Goal: Navigation & Orientation: Understand site structure

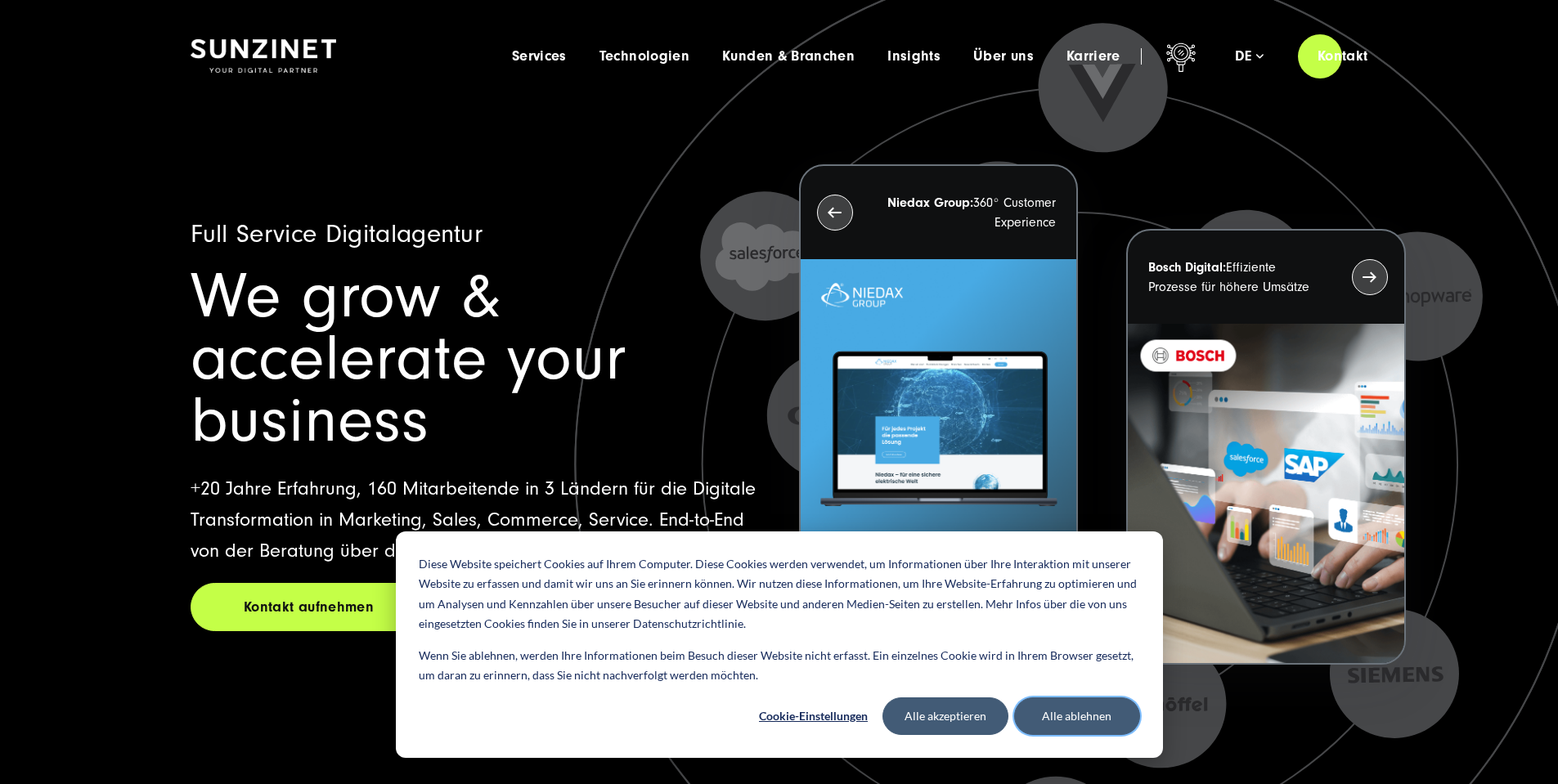
click at [1056, 710] on button "Alle ablehnen" at bounding box center [1077, 716] width 126 height 37
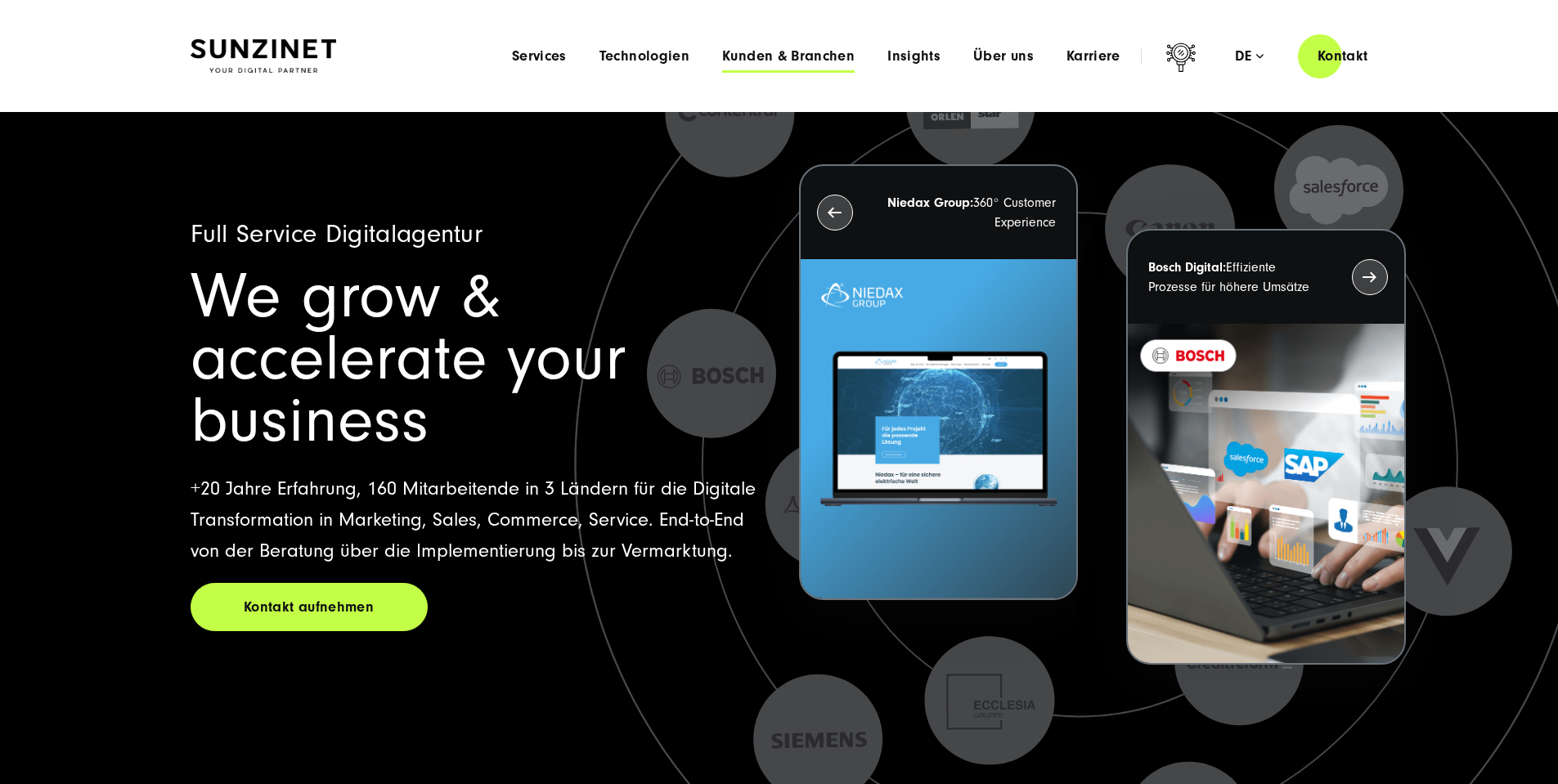
click at [769, 59] on span "Kunden & Branchen" at bounding box center [789, 56] width 132 height 16
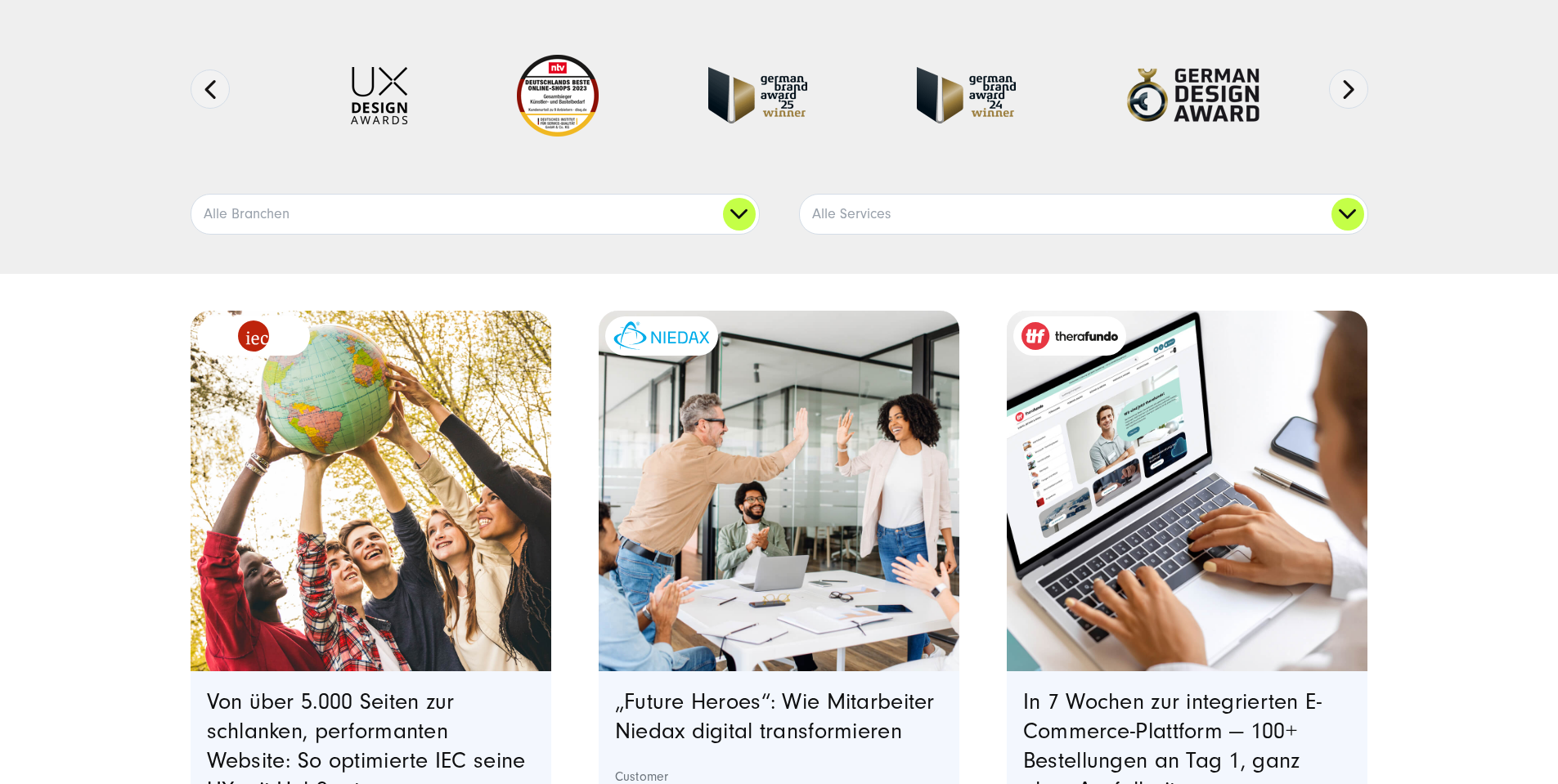
scroll to position [246, 0]
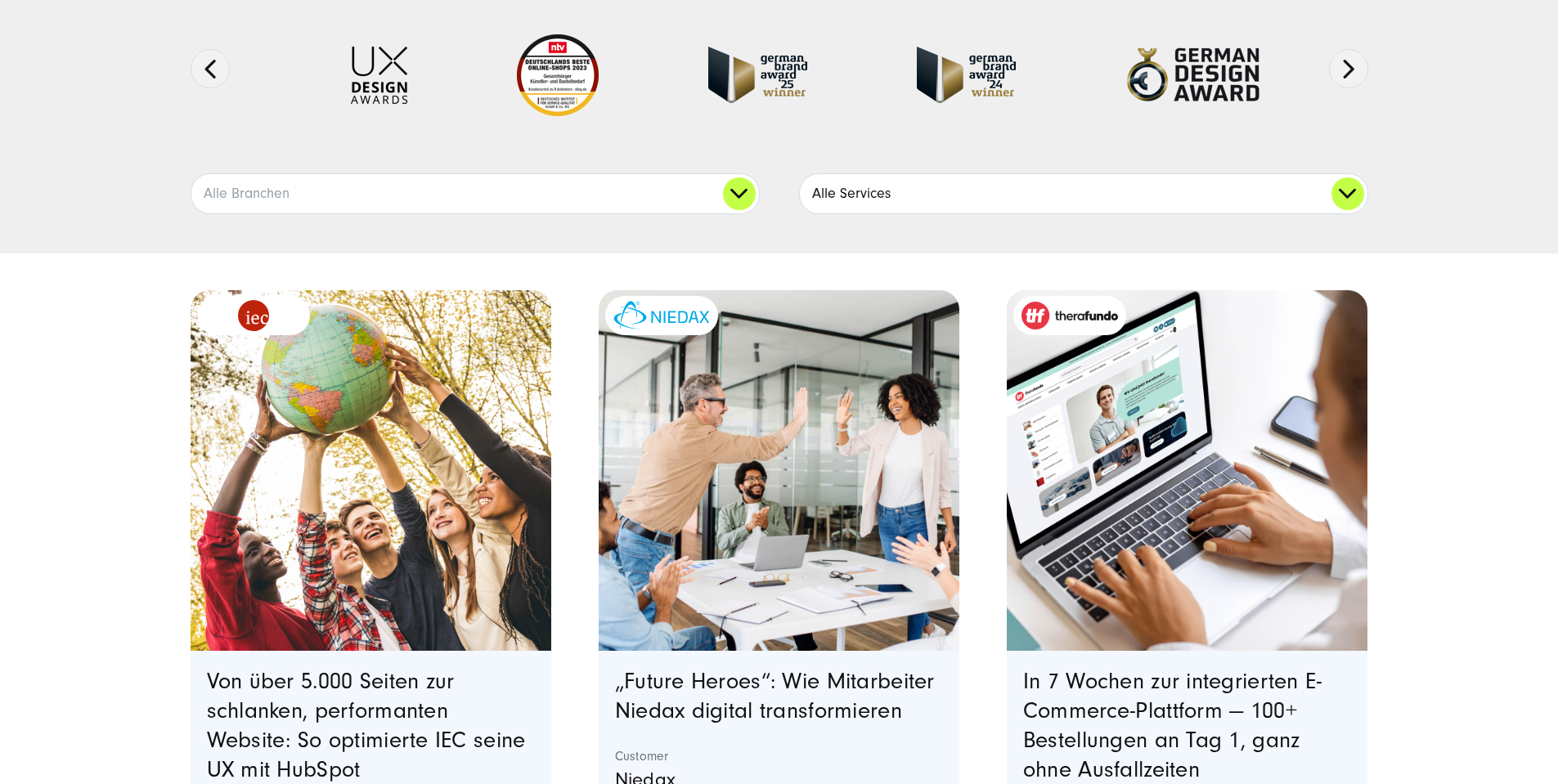
click at [855, 213] on link "Alle Services" at bounding box center [1083, 194] width 567 height 39
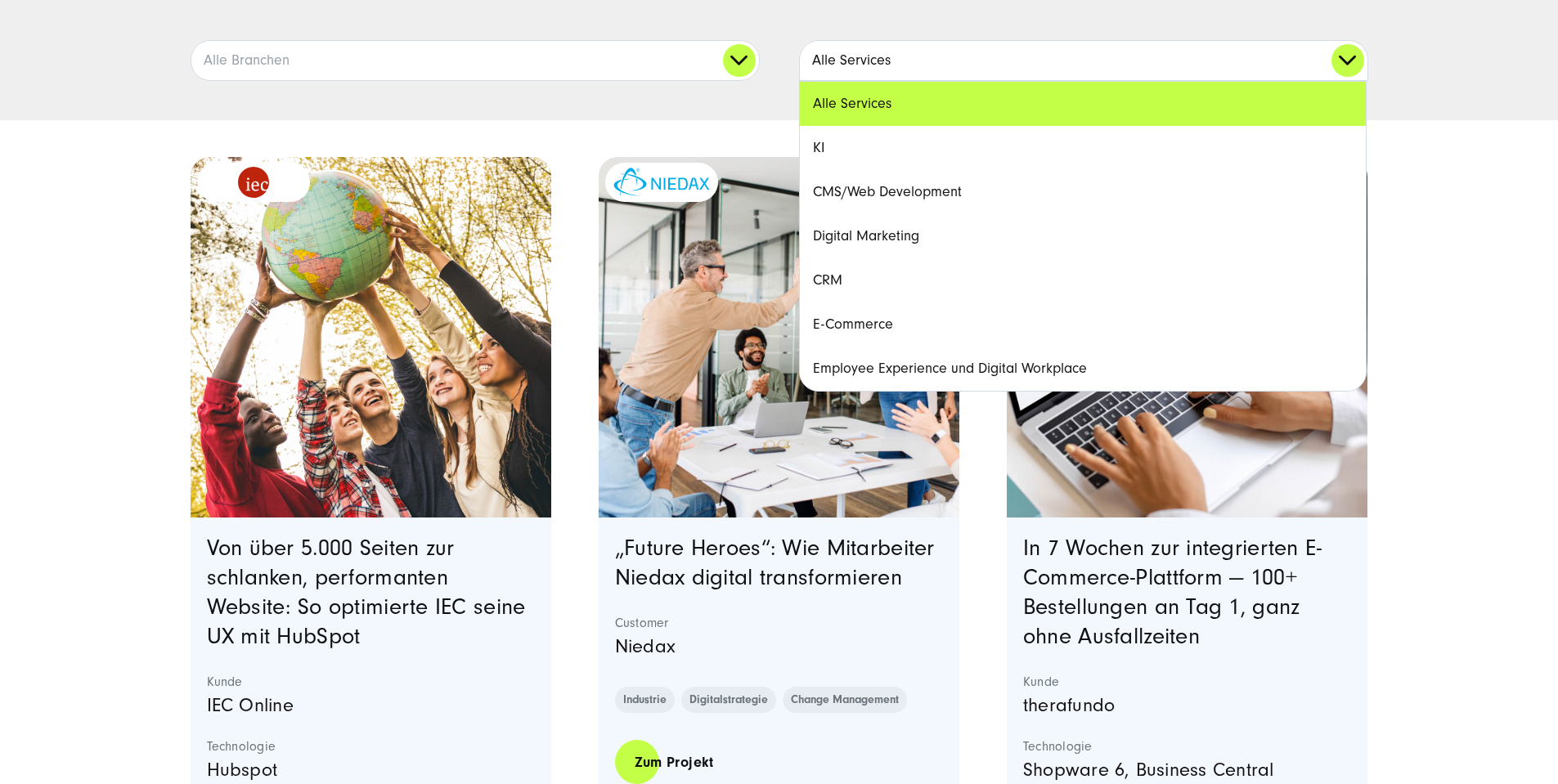
scroll to position [409, 0]
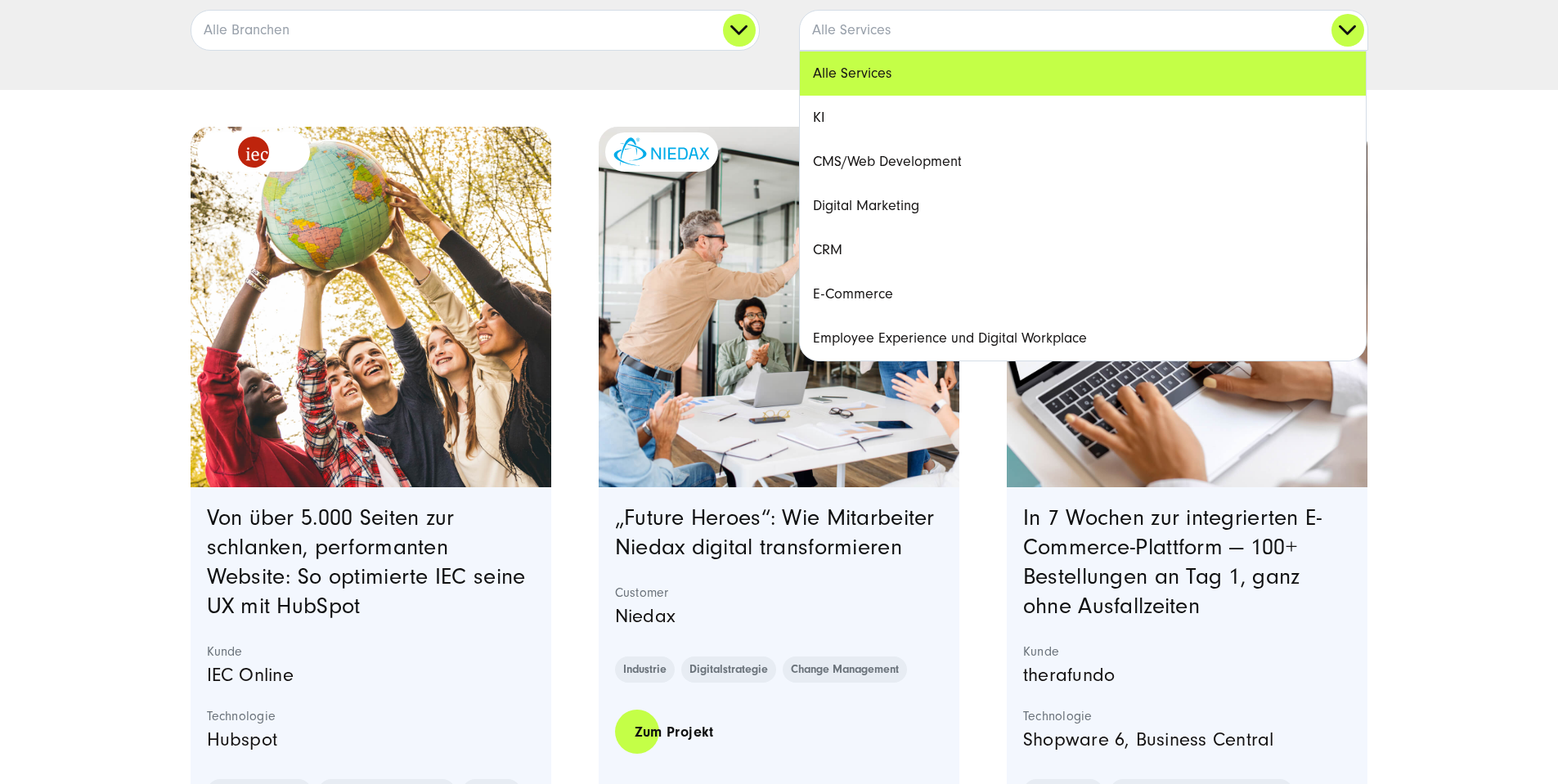
click at [869, 184] on link "CMS/Web Development" at bounding box center [1083, 162] width 566 height 44
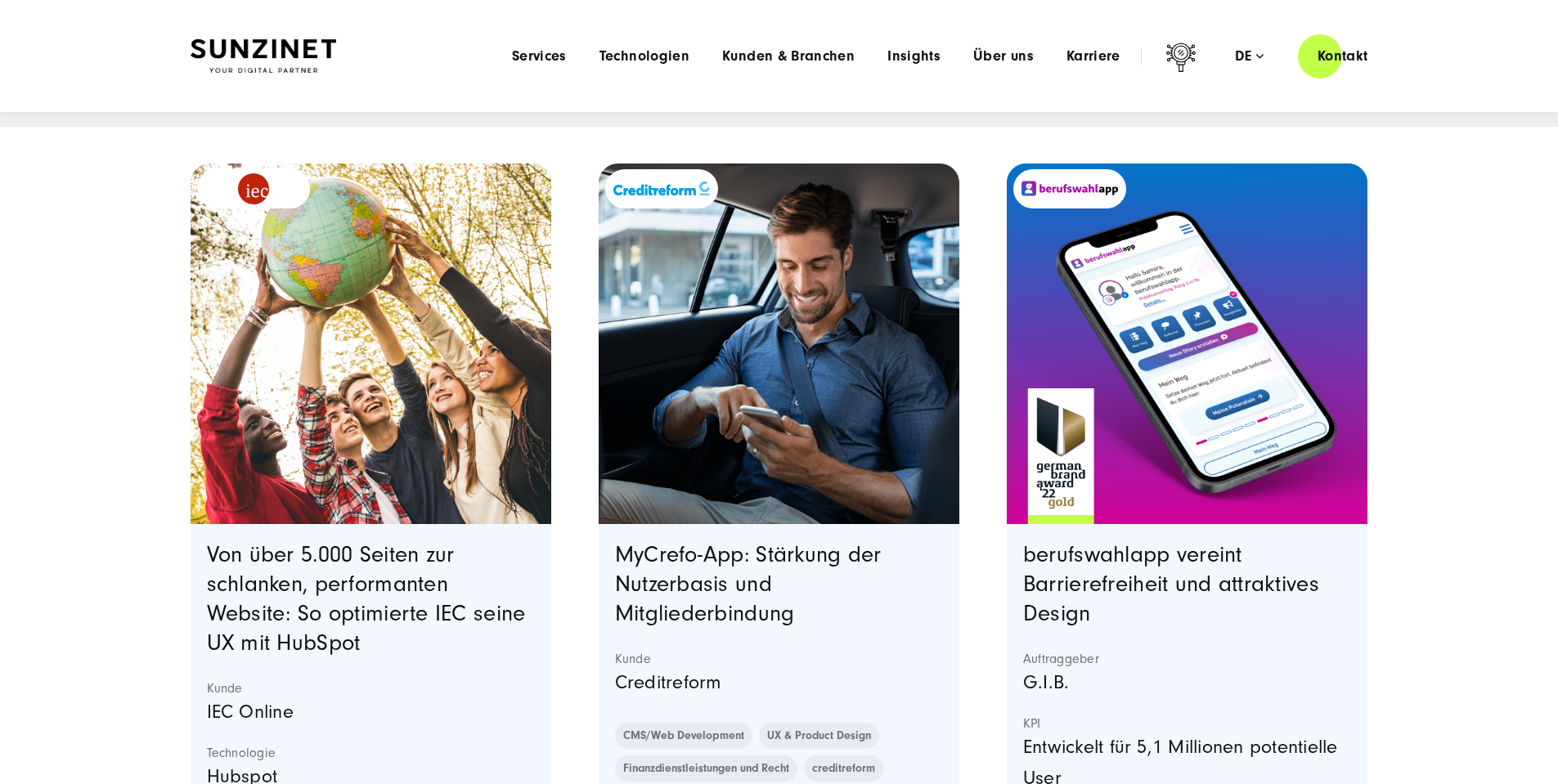
scroll to position [0, 0]
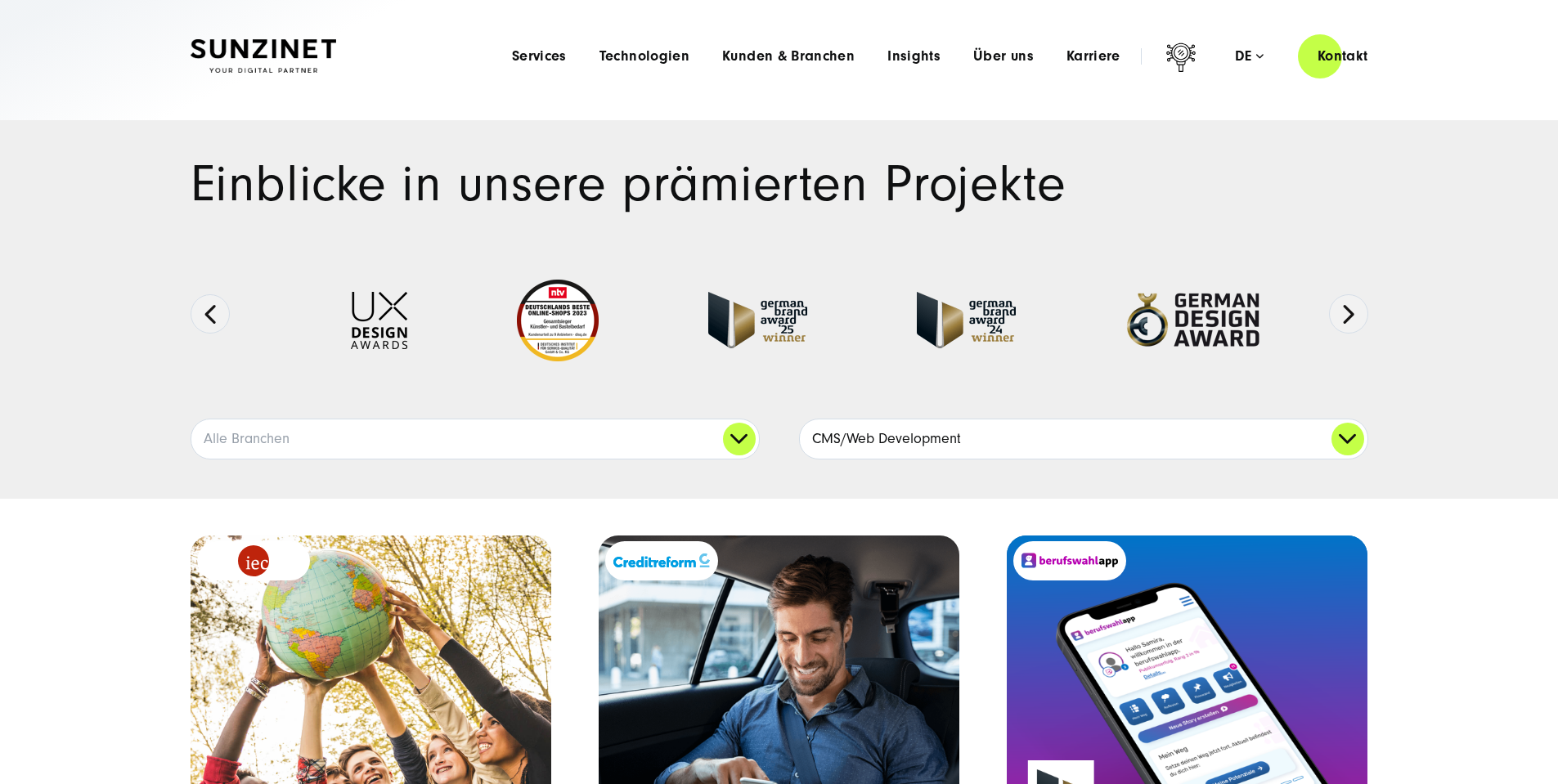
click at [853, 459] on link "CMS/Web Development" at bounding box center [1083, 439] width 567 height 39
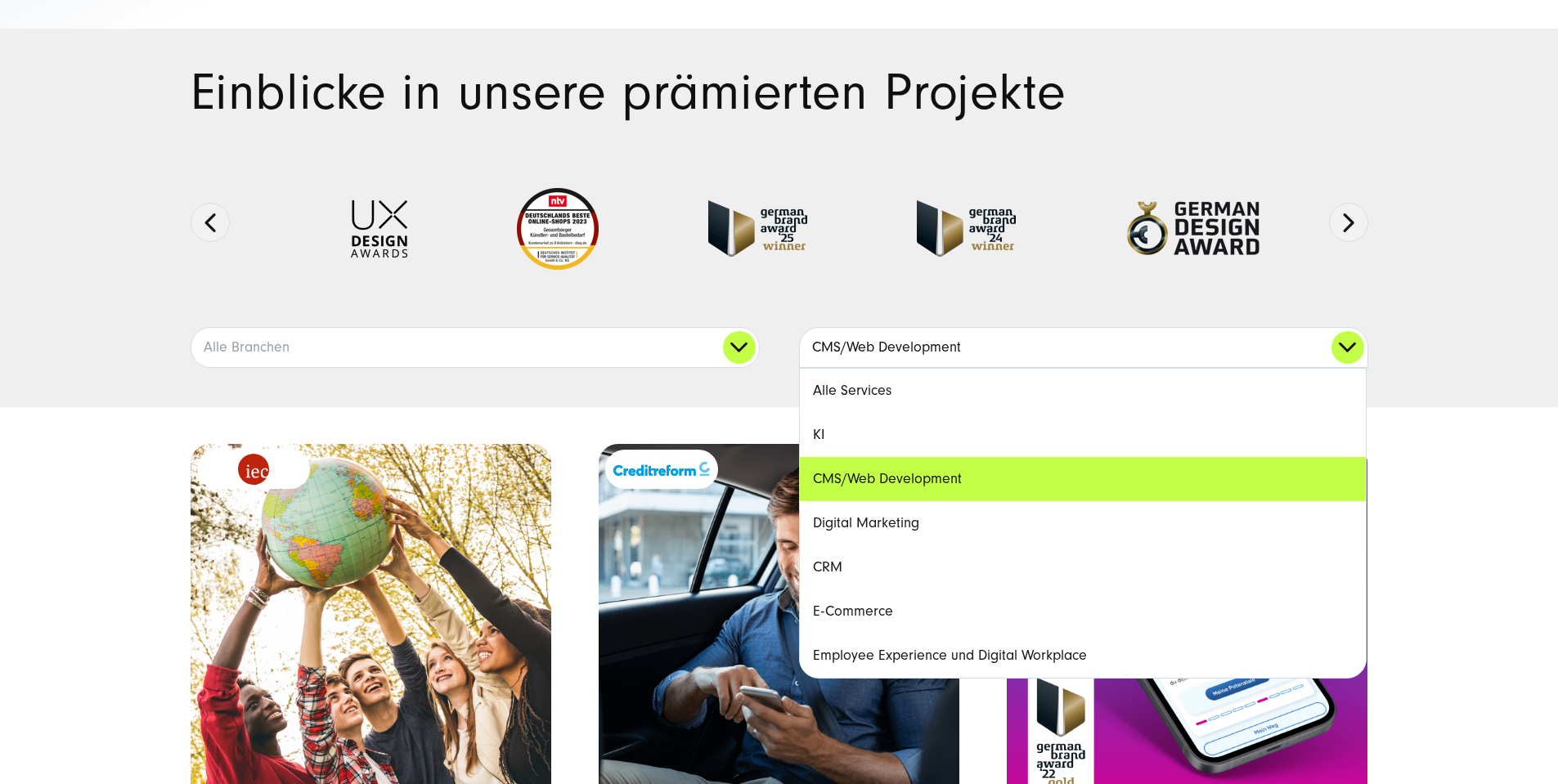
scroll to position [163, 0]
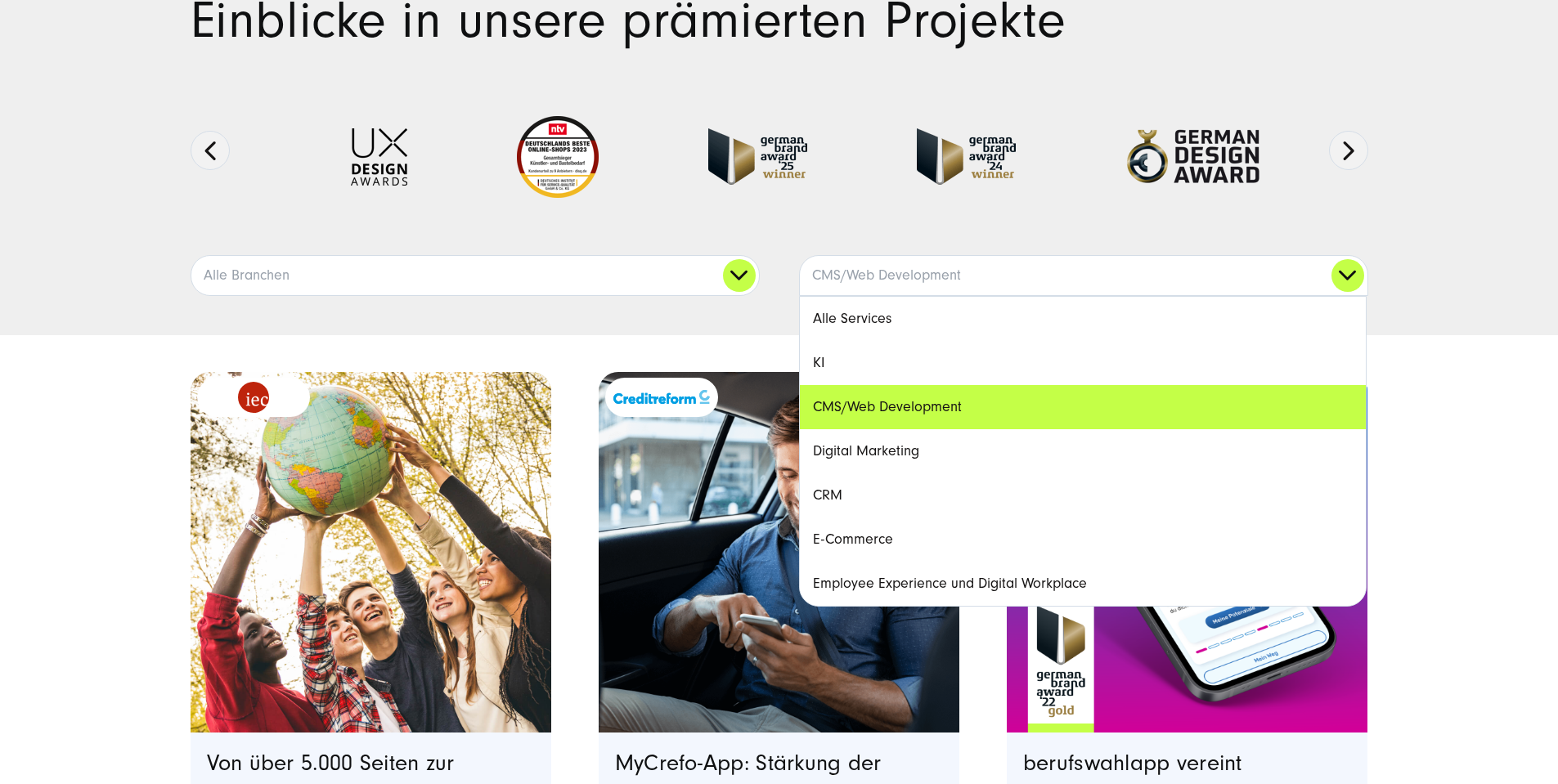
click at [832, 341] on link "Alle Services" at bounding box center [1083, 319] width 566 height 44
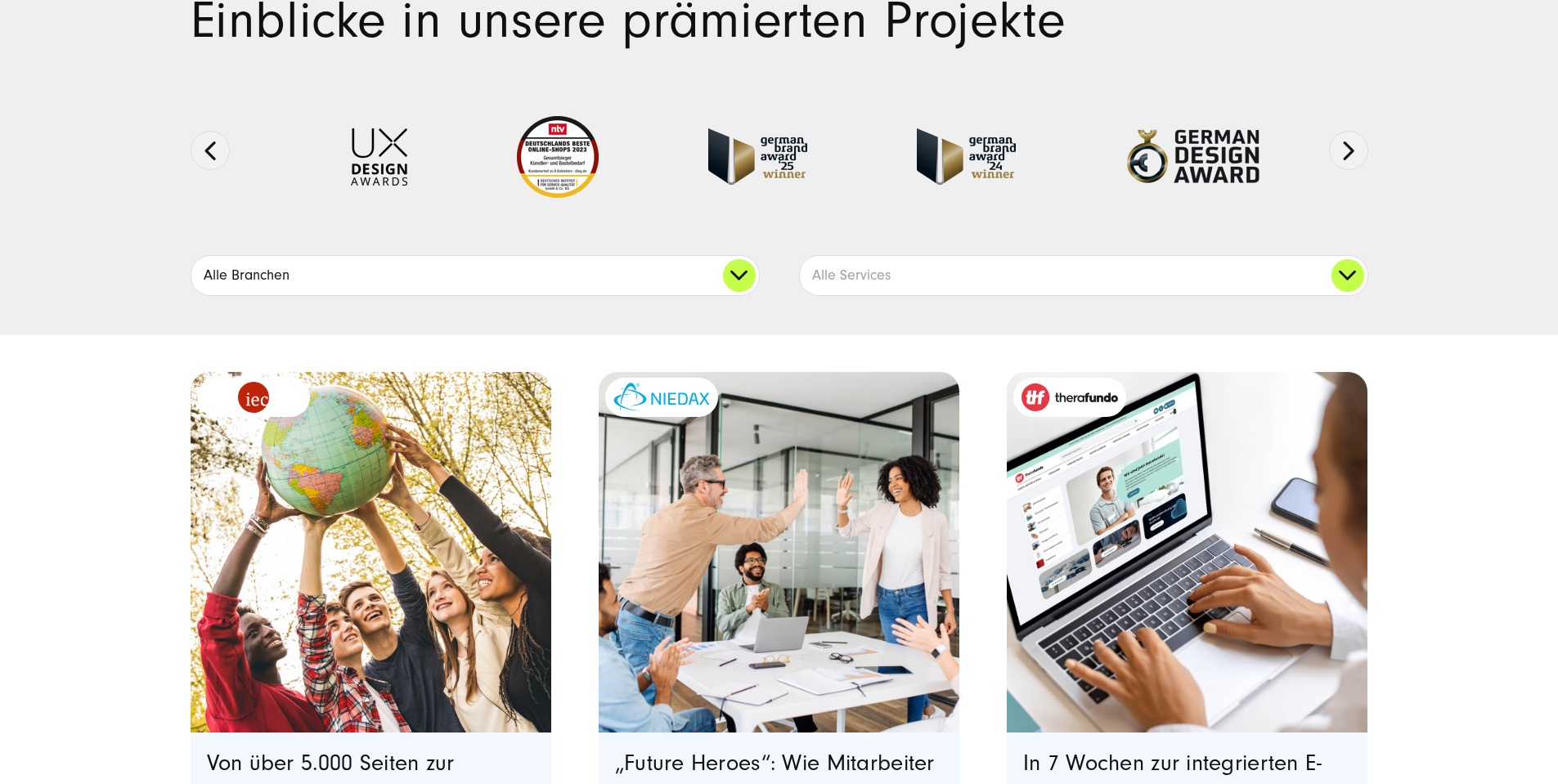
click at [587, 296] on link "Alle Branchen" at bounding box center [474, 275] width 567 height 39
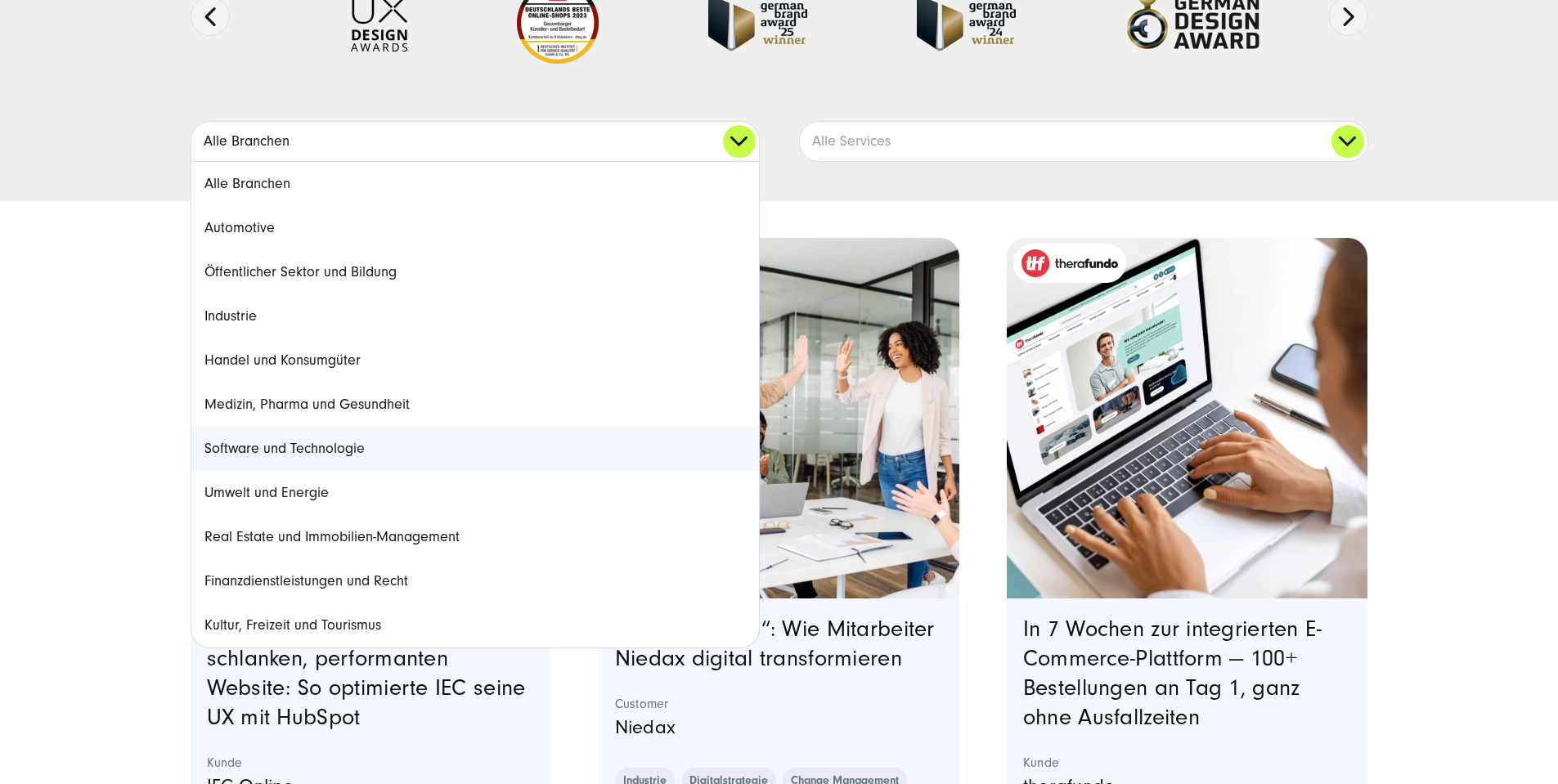
scroll to position [327, 0]
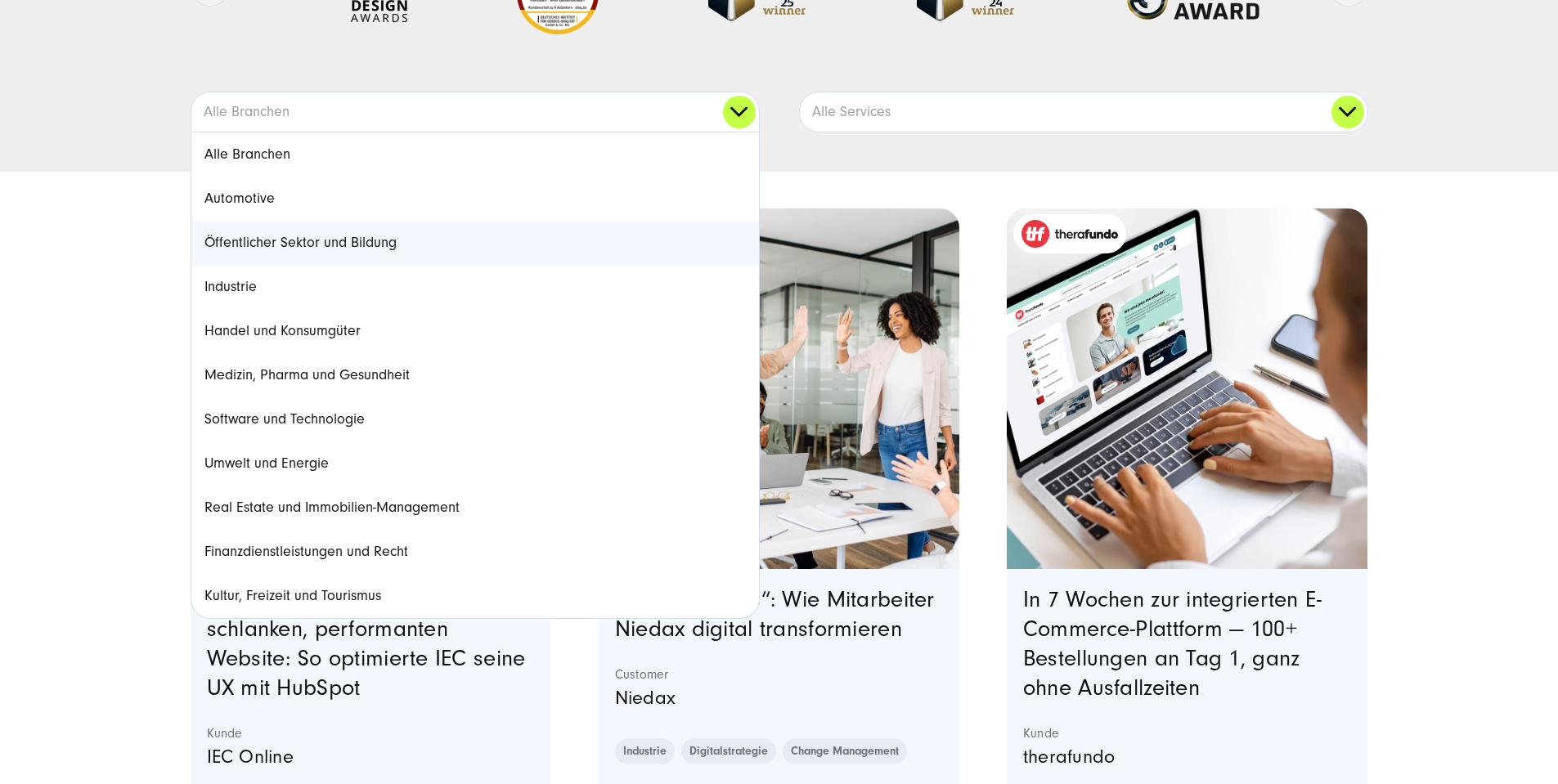
click at [303, 265] on link "Öffentlicher Sektor und Bildung" at bounding box center [474, 243] width 567 height 44
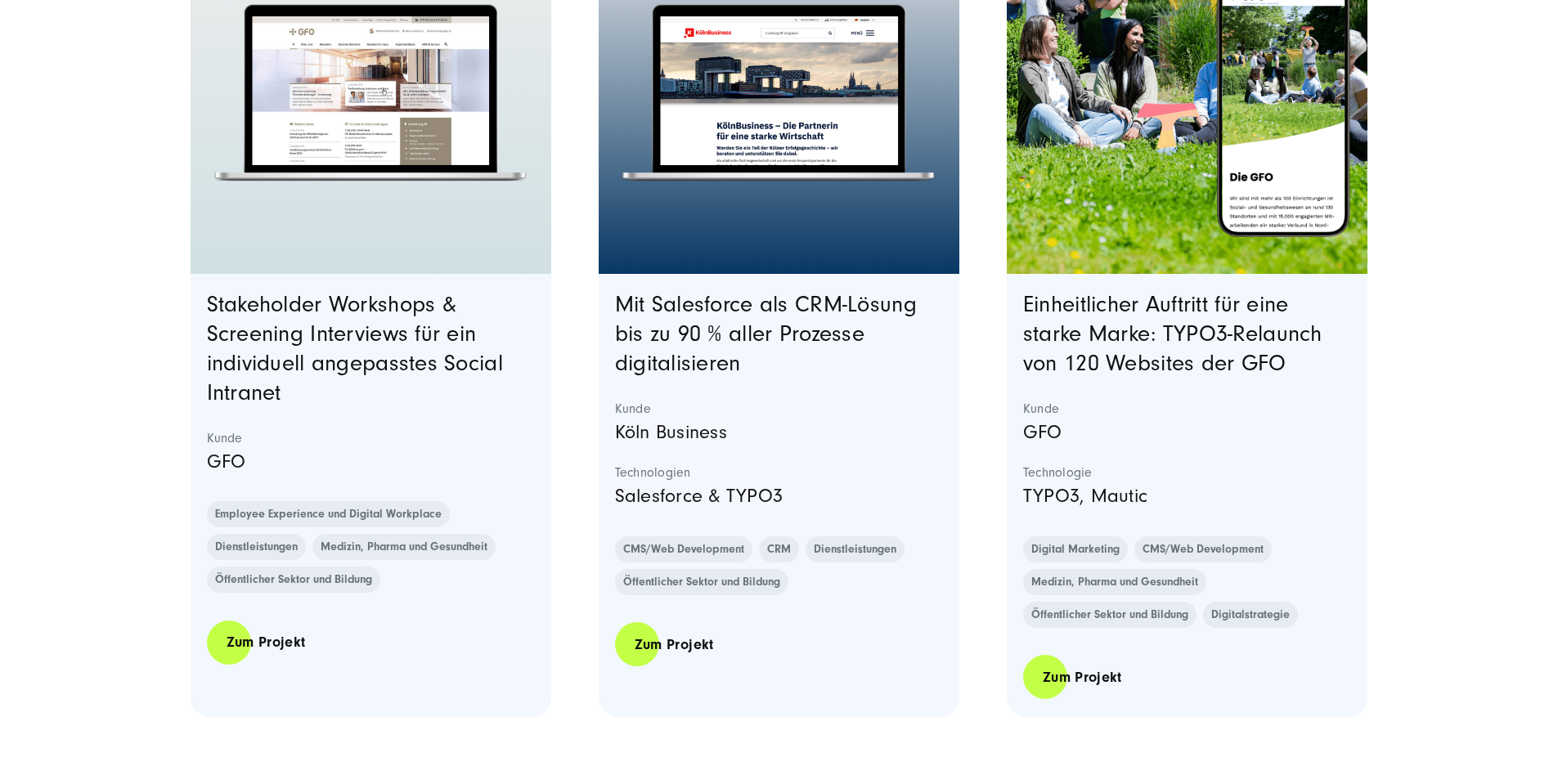
scroll to position [3434, 0]
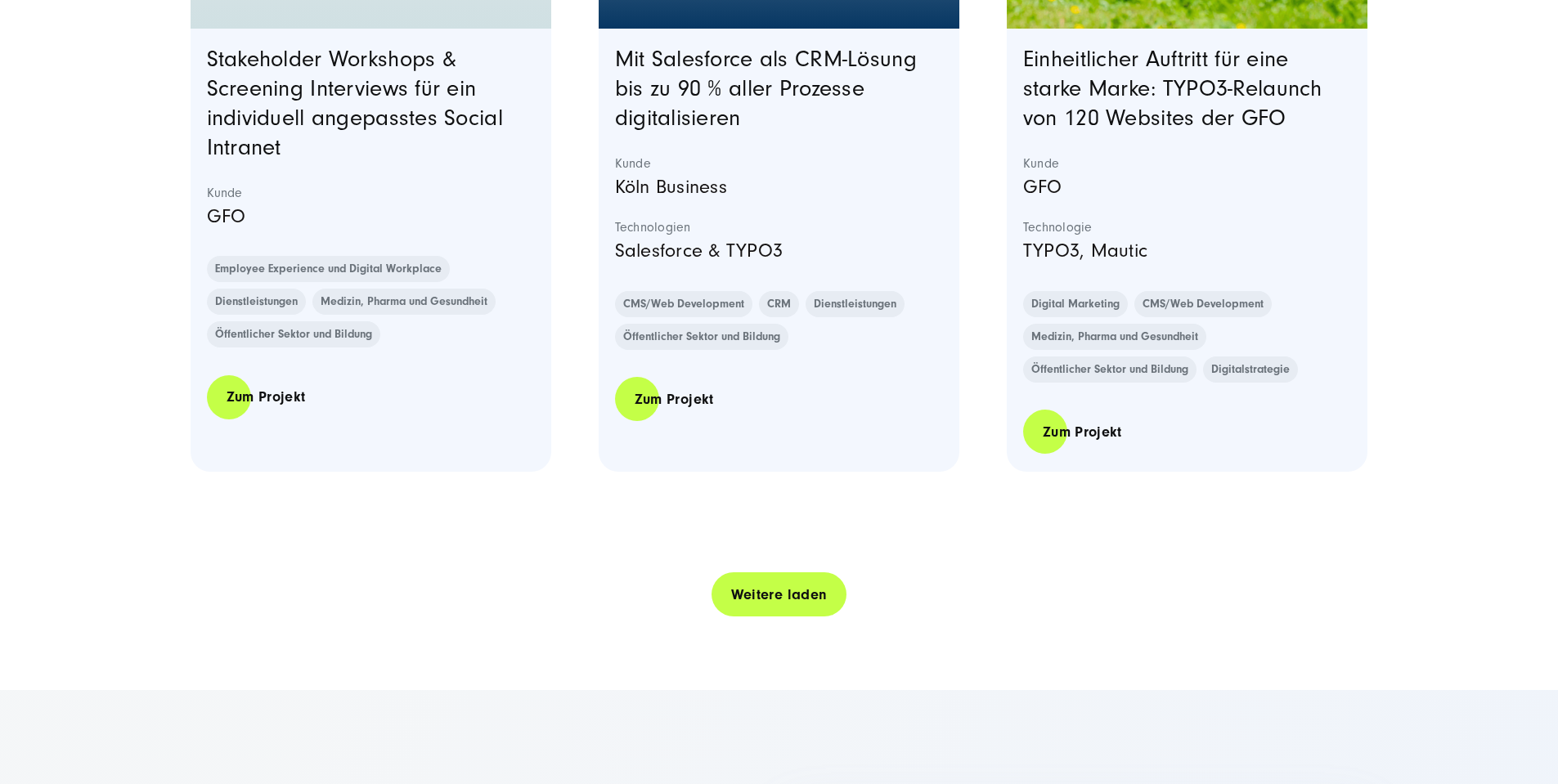
click at [757, 618] on link "Weitere laden" at bounding box center [779, 595] width 135 height 47
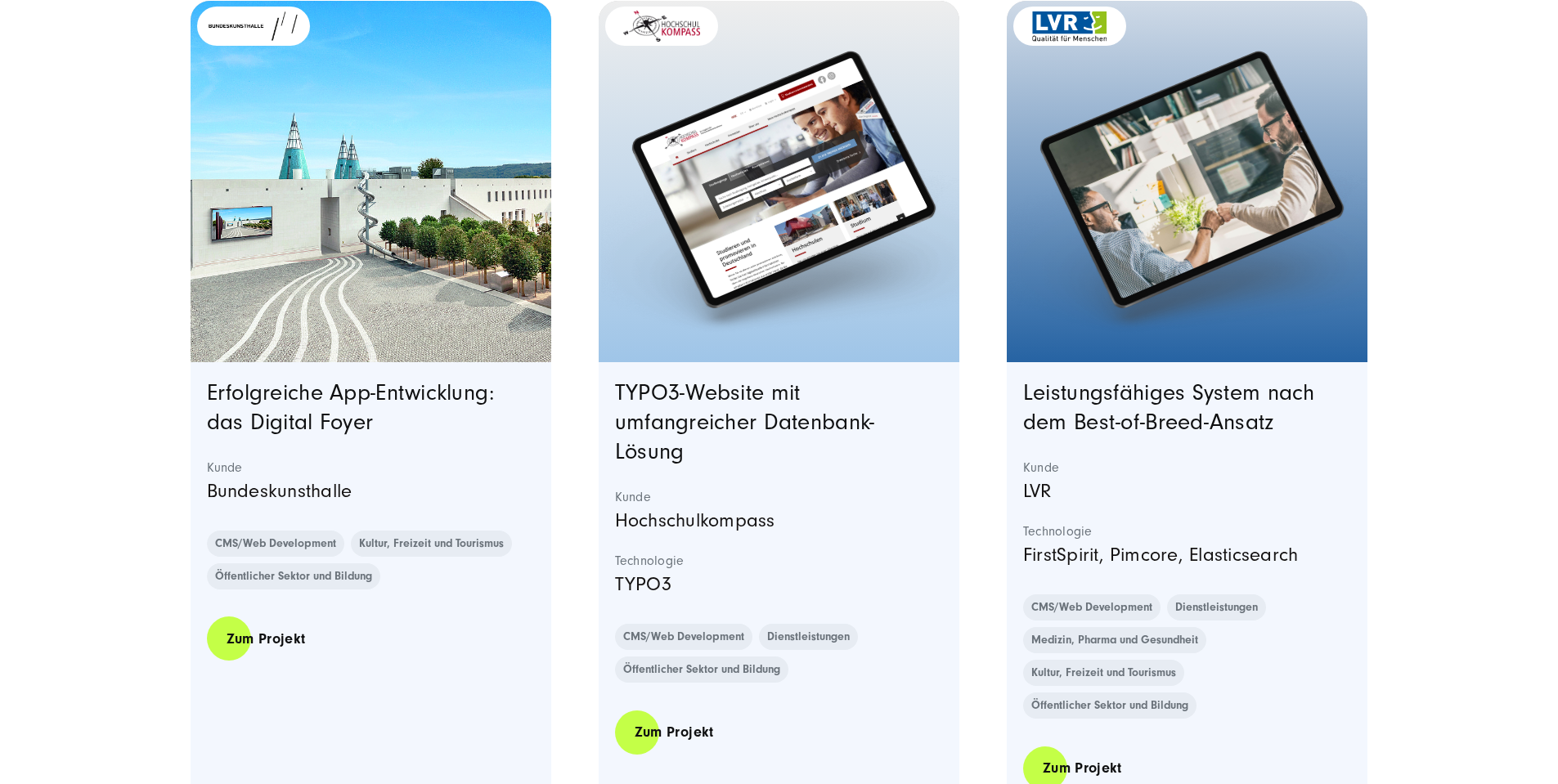
scroll to position [2290, 0]
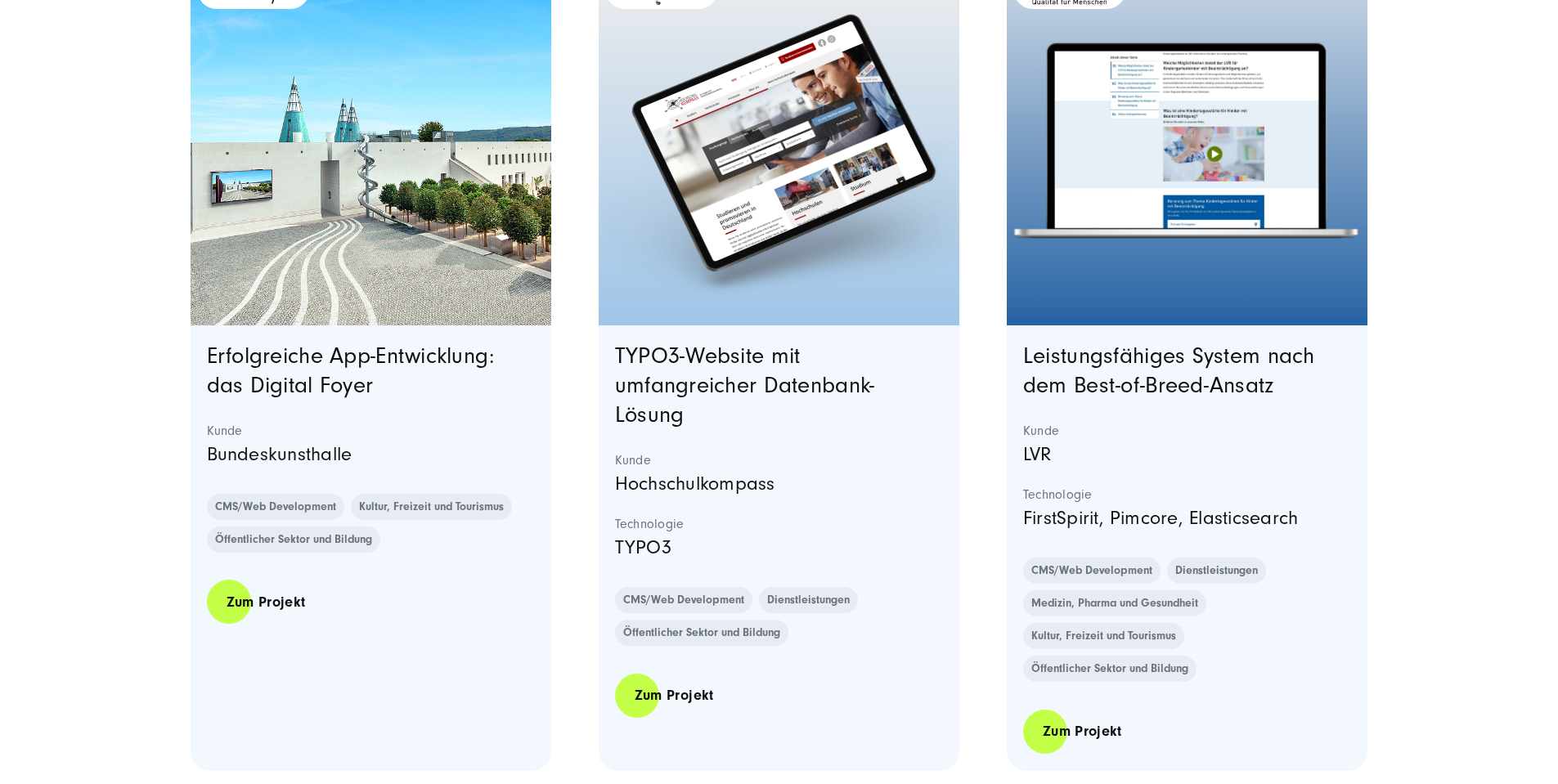
click at [1202, 305] on image "Featured image: Zwei Männer mit Brille sitzen nebeneinander an Schreibtischen i…" at bounding box center [1187, 203] width 265 height 535
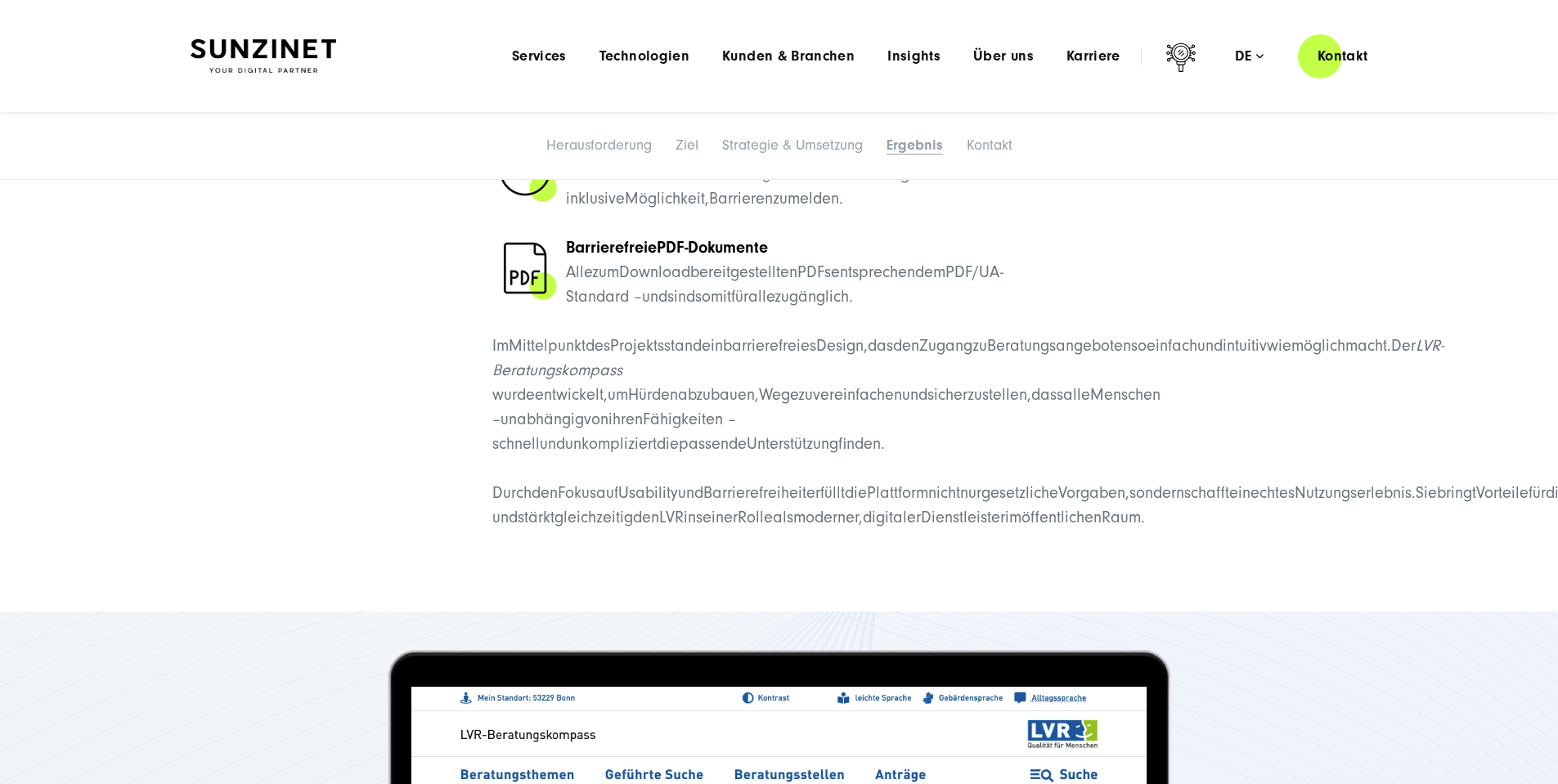
scroll to position [5479, 0]
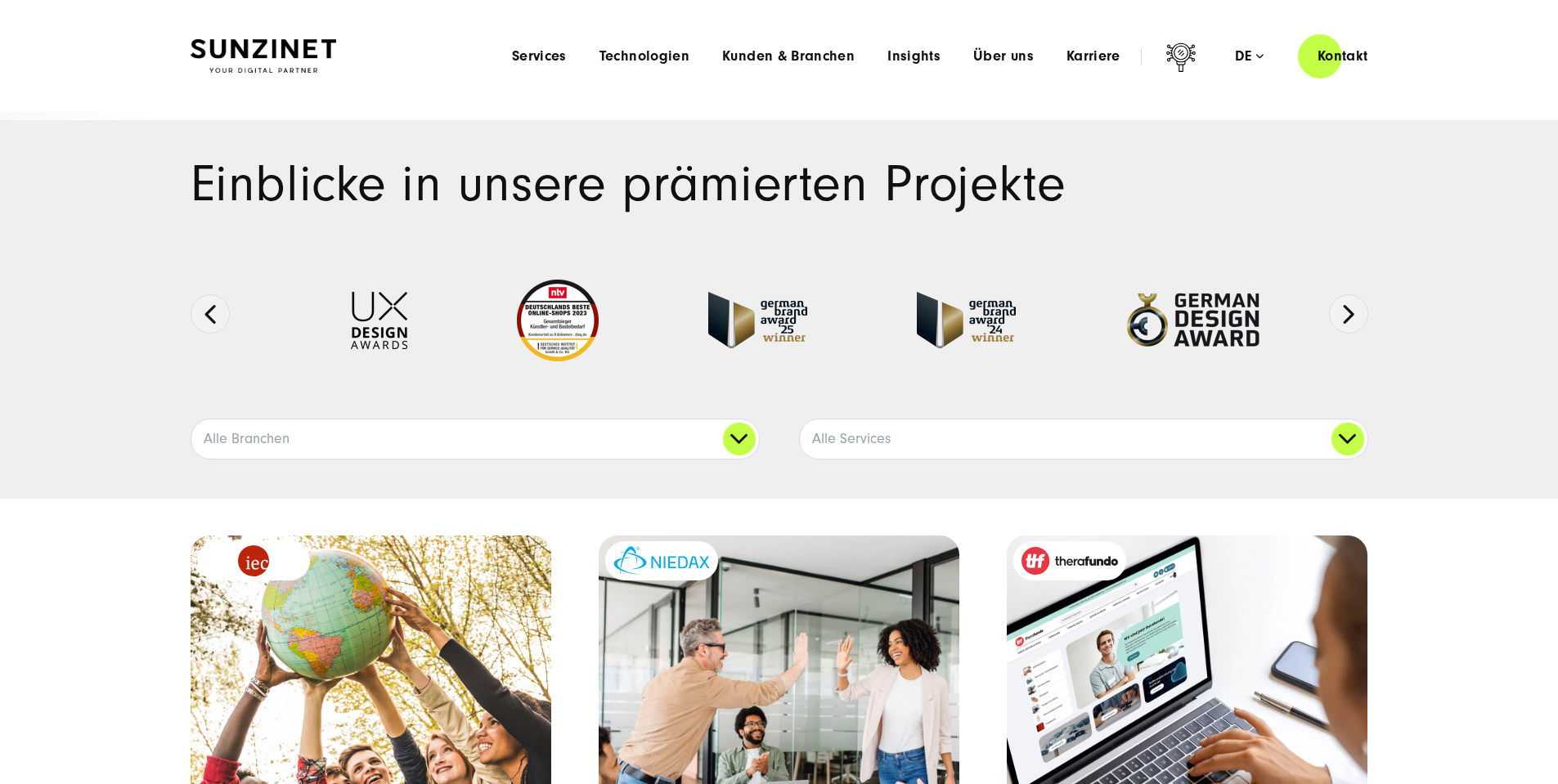
click at [1515, 97] on header "Smart Search AI Hier können Sie eine konkrete Frage zu unserer Agentur und unse…" at bounding box center [779, 56] width 1558 height 112
click at [888, 56] on span "Insights" at bounding box center [914, 56] width 53 height 16
click at [328, 49] on img at bounding box center [264, 57] width 146 height 35
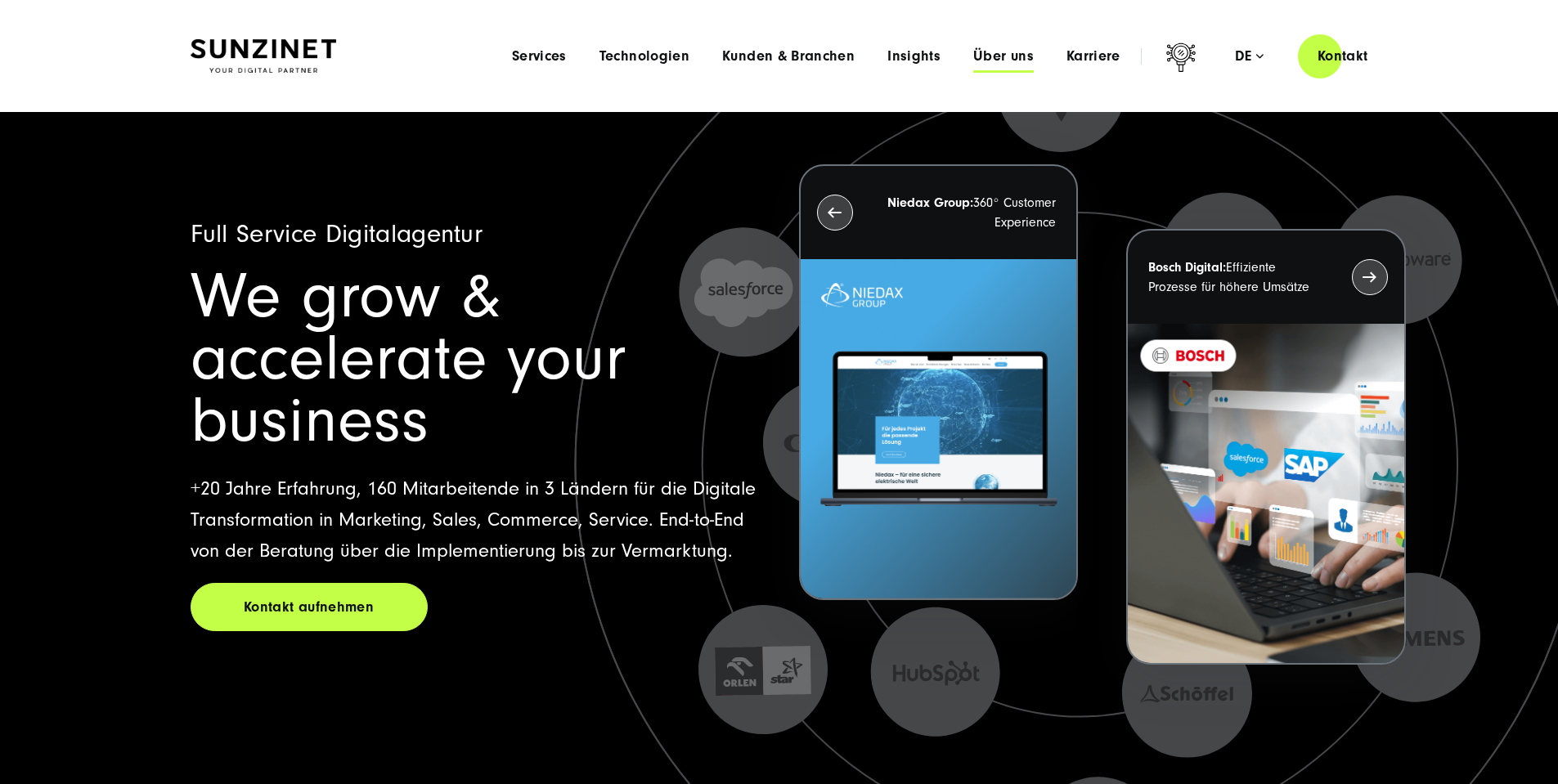
click at [983, 54] on span "Über uns" at bounding box center [1003, 56] width 60 height 16
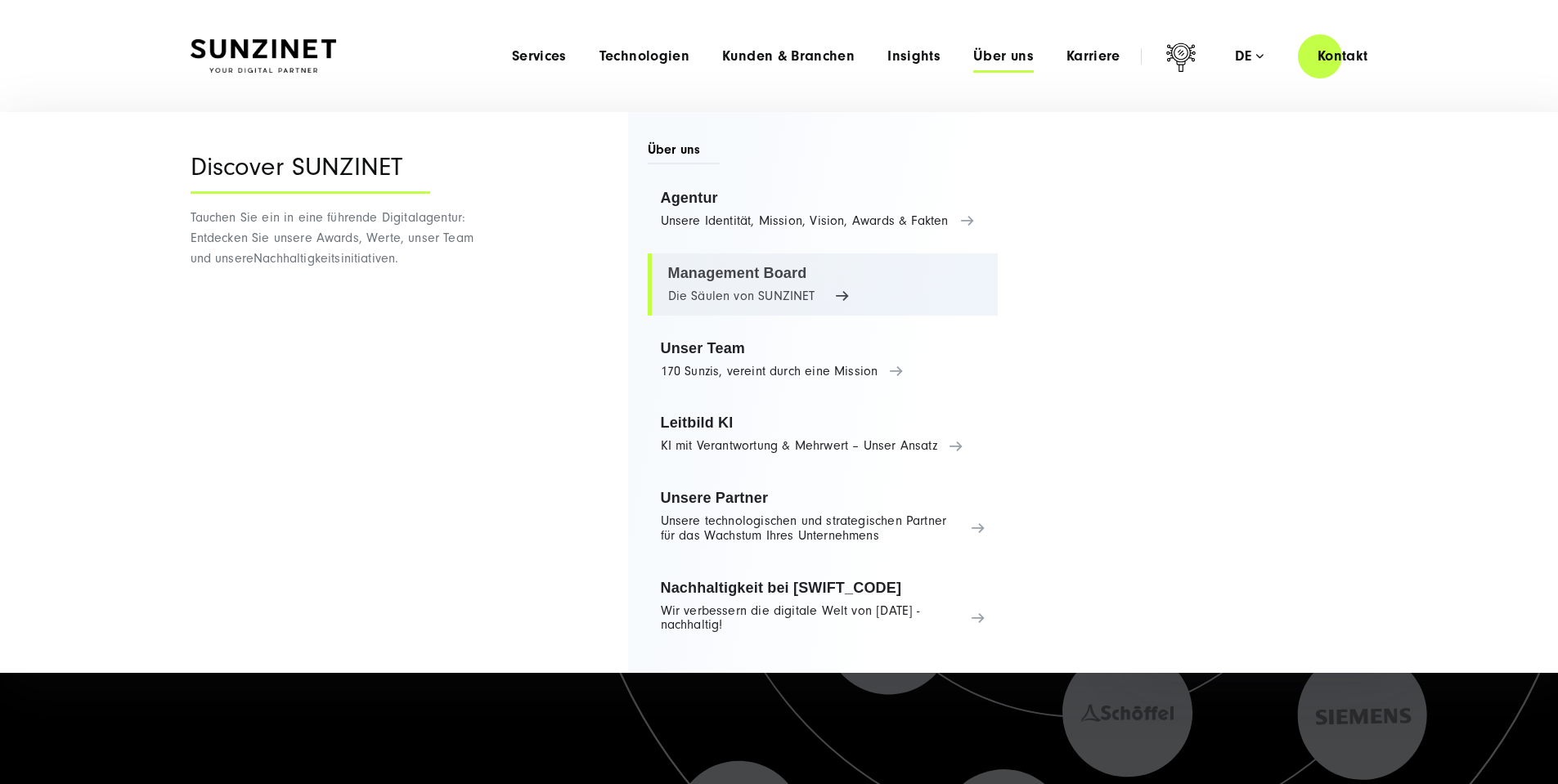
click at [698, 279] on link "Management Board Die Säulen von SUNZINET" at bounding box center [824, 284] width 351 height 62
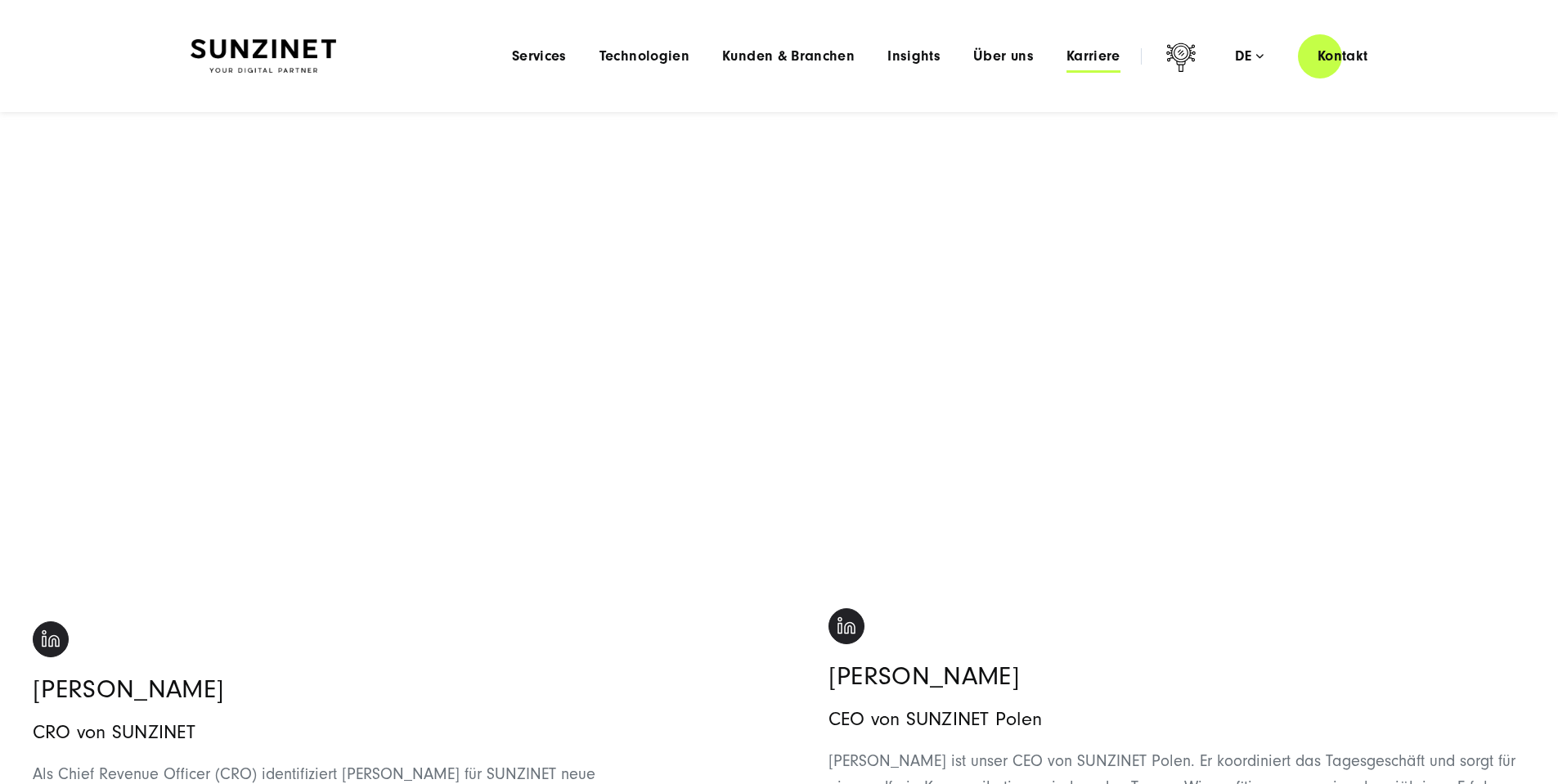
scroll to position [1554, 0]
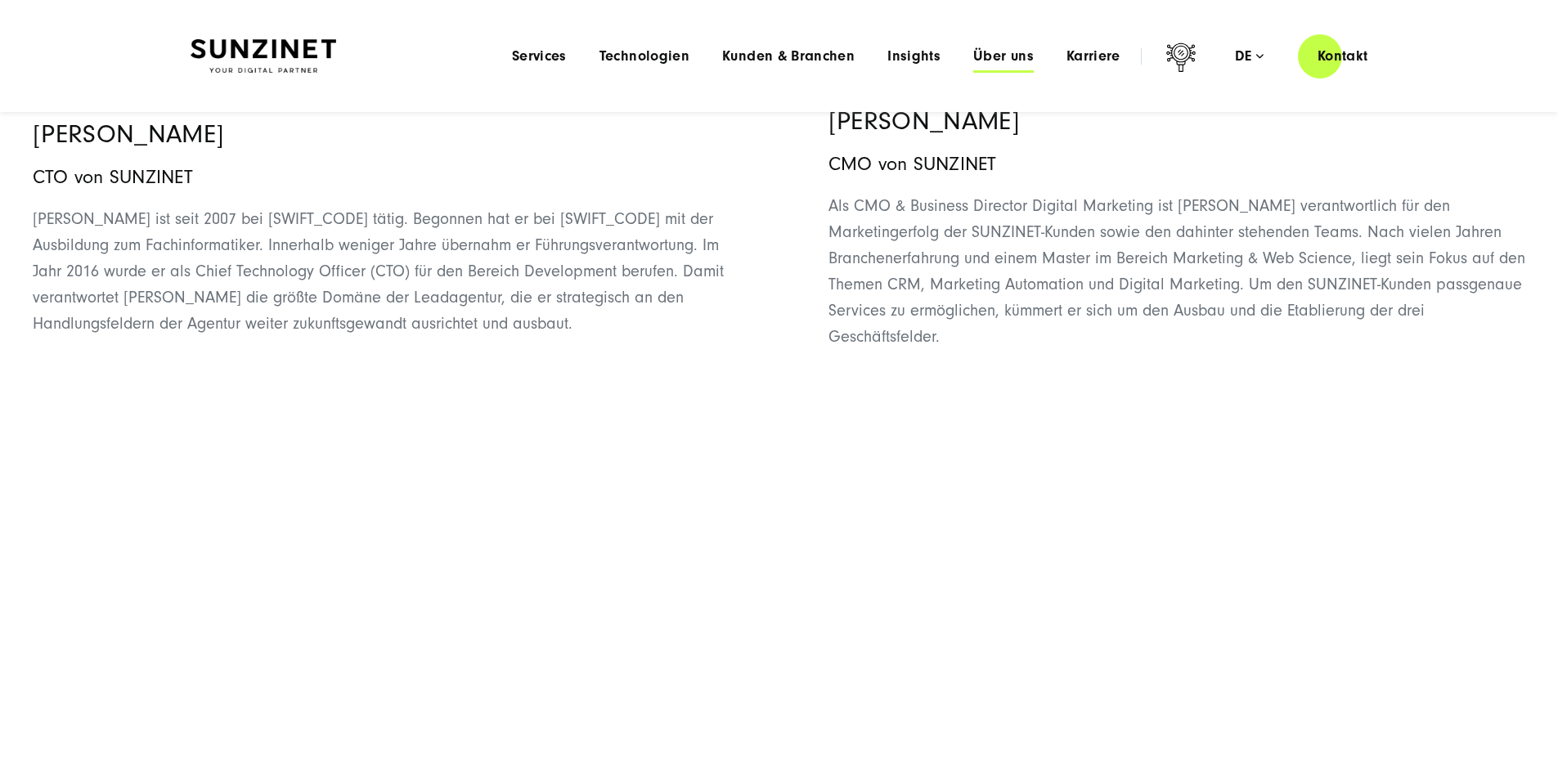
click at [980, 56] on span "Über uns" at bounding box center [1003, 56] width 60 height 16
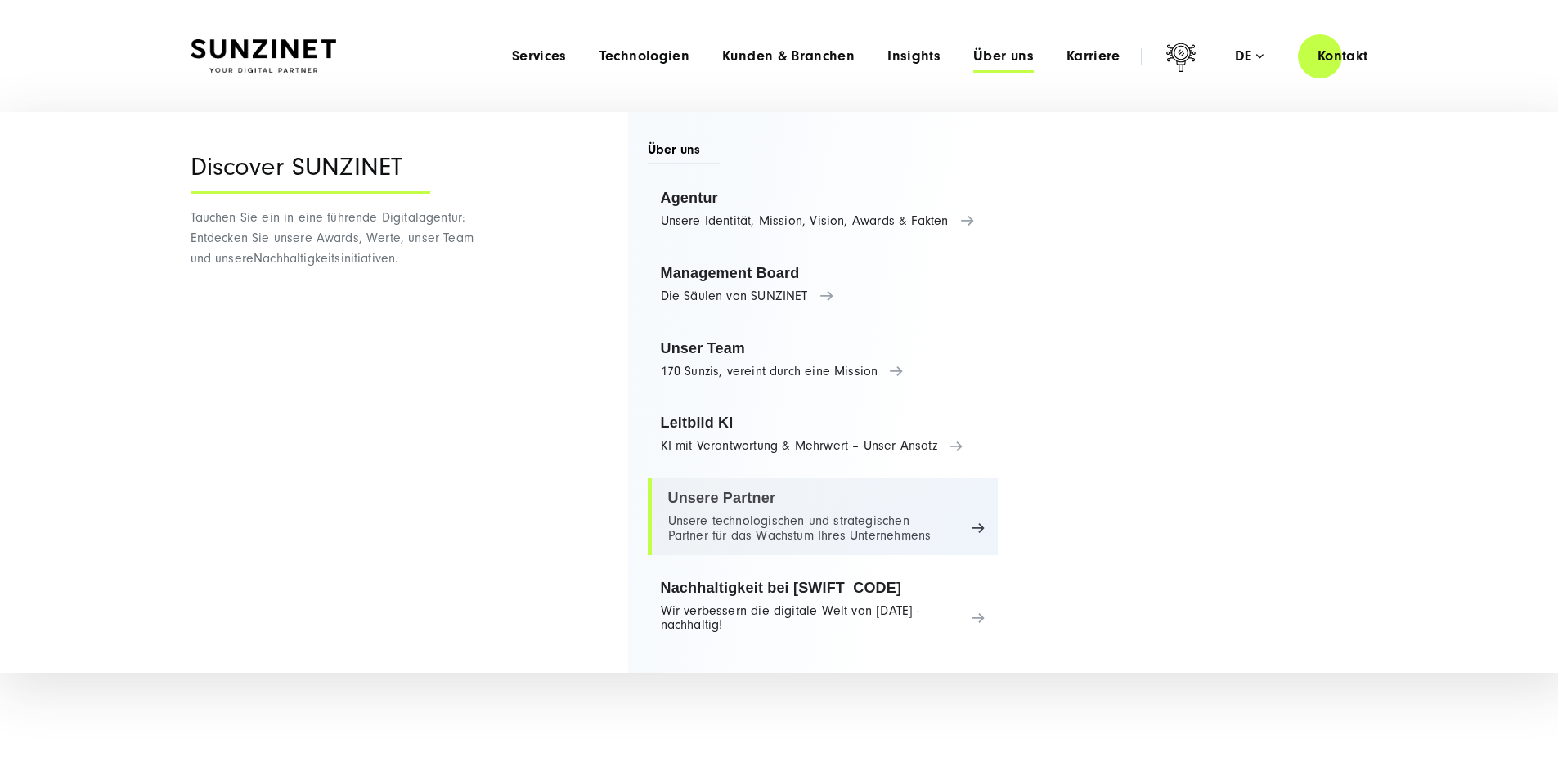
click at [718, 498] on link "Unsere Partner Unsere technologischen und strategischen Partner für das Wachstu…" at bounding box center [824, 517] width 351 height 77
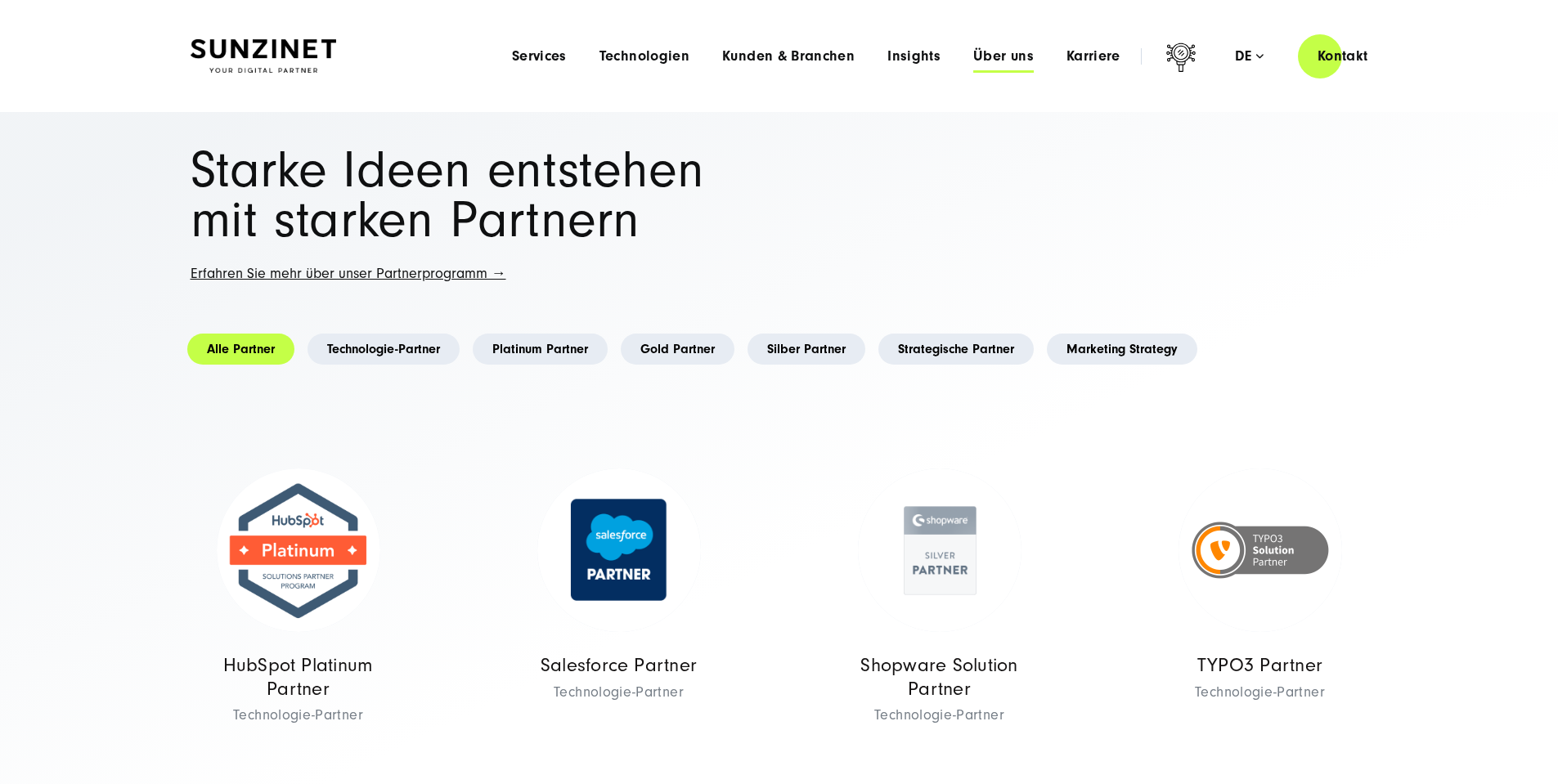
click at [973, 59] on span "Über uns" at bounding box center [1003, 56] width 60 height 16
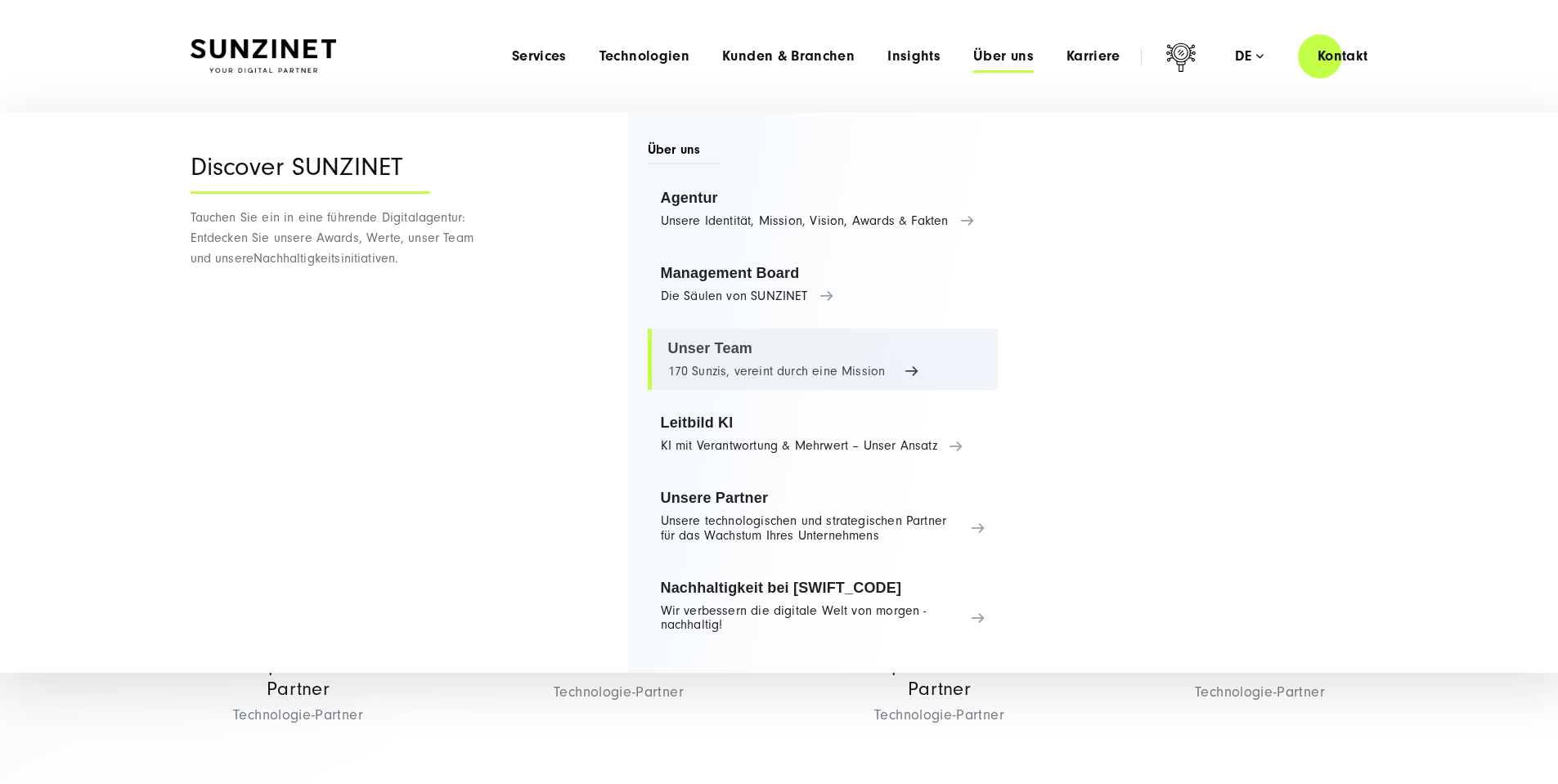
click at [712, 342] on link "Unser Team 170 Sunzis, vereint durch eine Mission" at bounding box center [824, 360] width 351 height 62
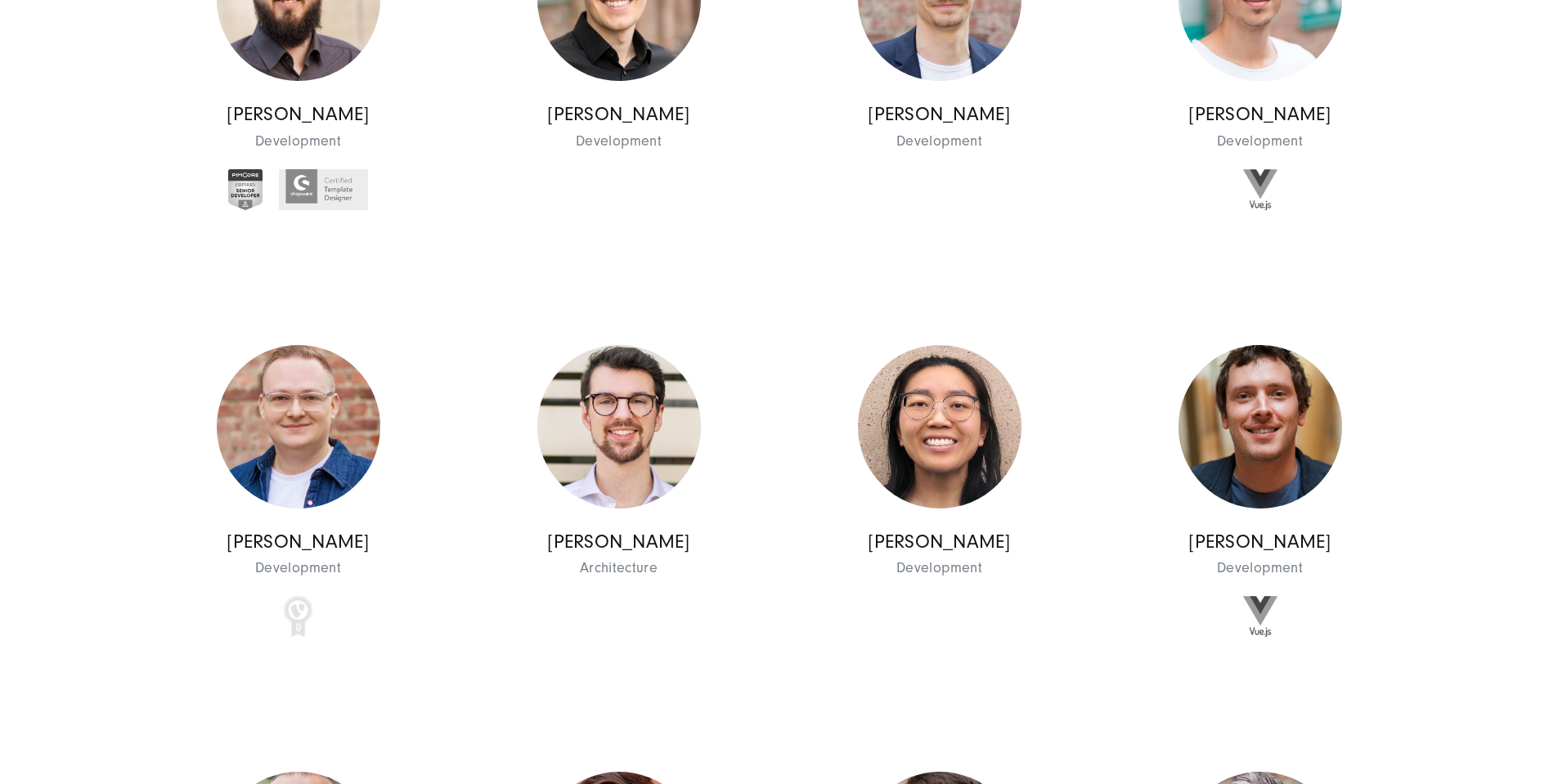
scroll to position [12675, 0]
